Goal: Transaction & Acquisition: Purchase product/service

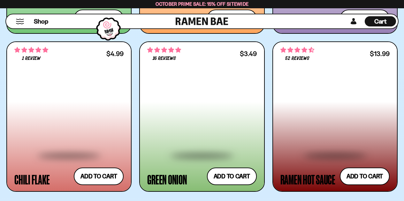
scroll to position [1787, 0]
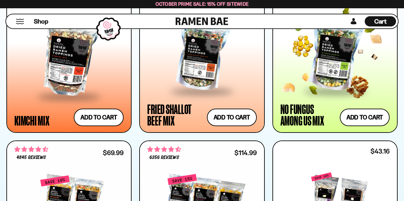
scroll to position [542, 0]
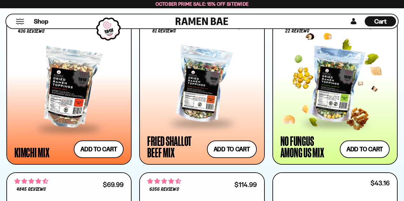
click at [316, 95] on div at bounding box center [334, 85] width 109 height 74
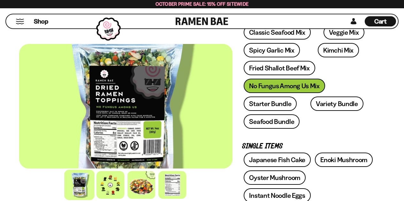
scroll to position [160, 0]
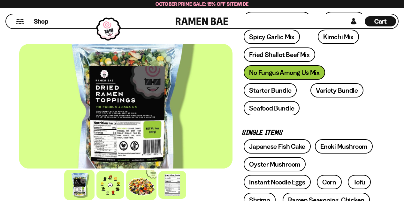
click at [137, 185] on div at bounding box center [141, 185] width 30 height 30
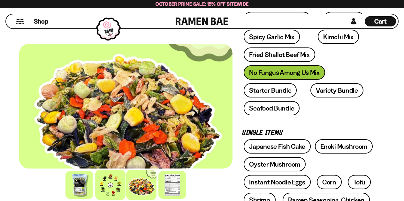
click at [116, 187] on div at bounding box center [110, 185] width 30 height 30
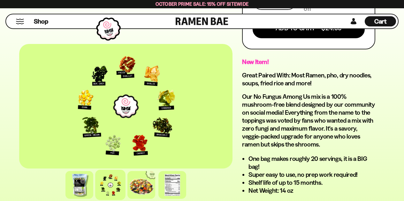
scroll to position [447, 0]
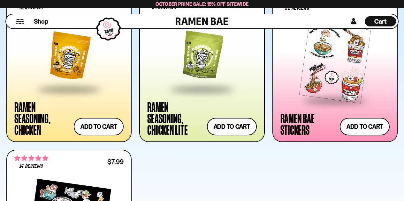
scroll to position [1978, 0]
